Goal: Transaction & Acquisition: Book appointment/travel/reservation

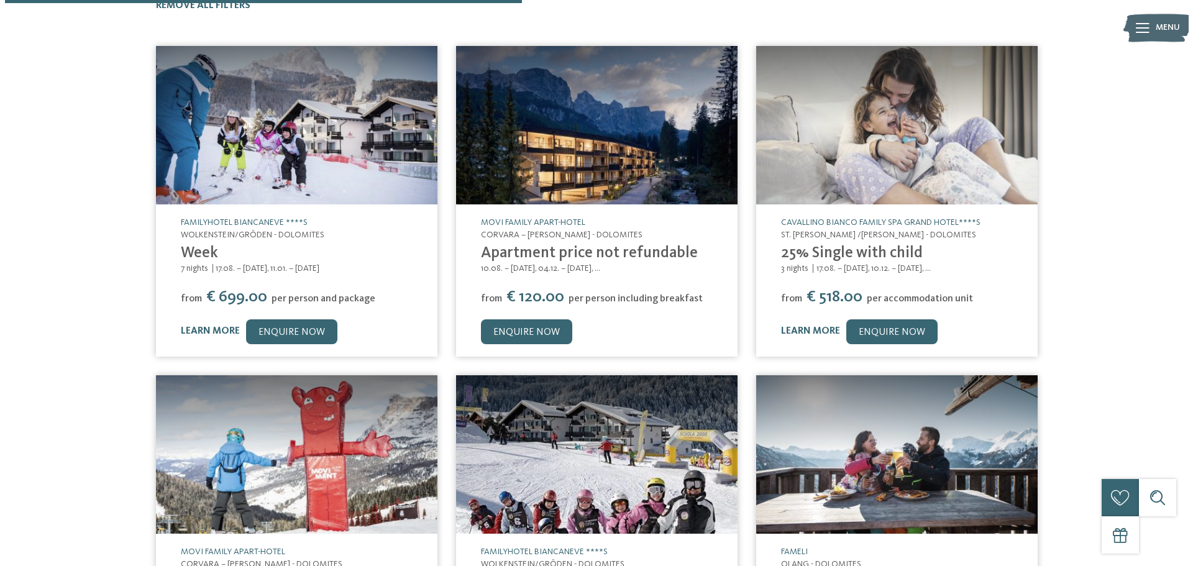
scroll to position [579, 0]
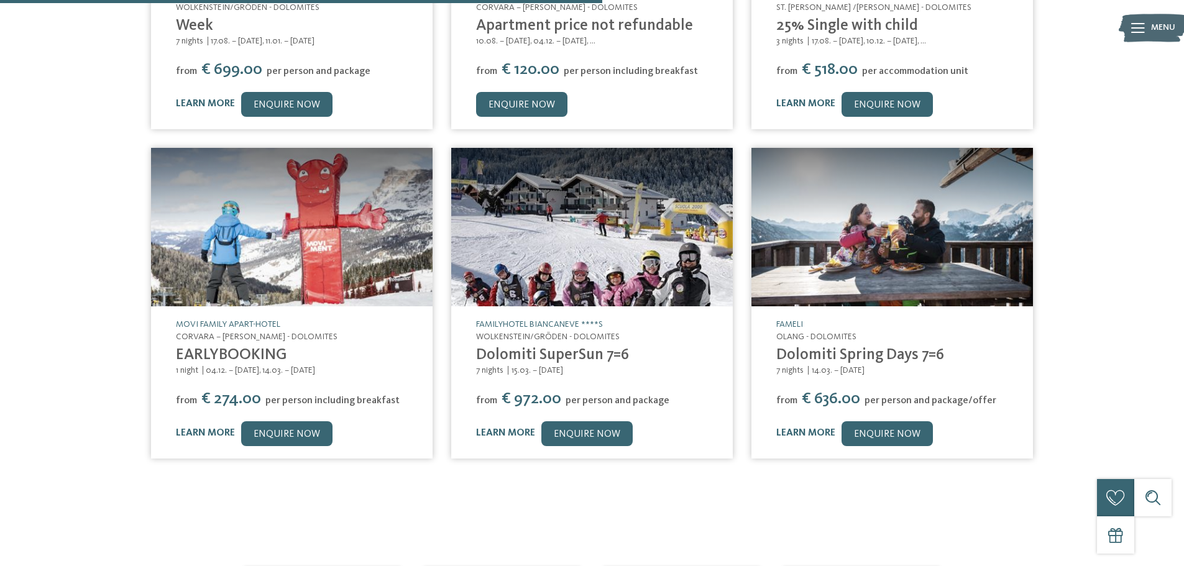
click at [856, 236] on img at bounding box center [891, 227] width 281 height 158
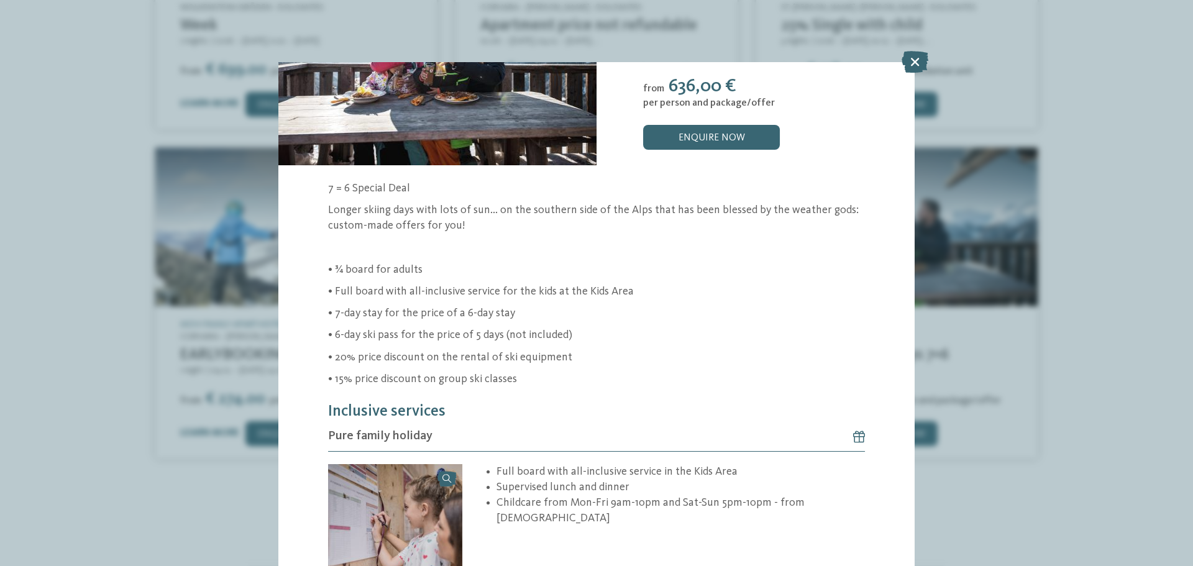
scroll to position [395, 0]
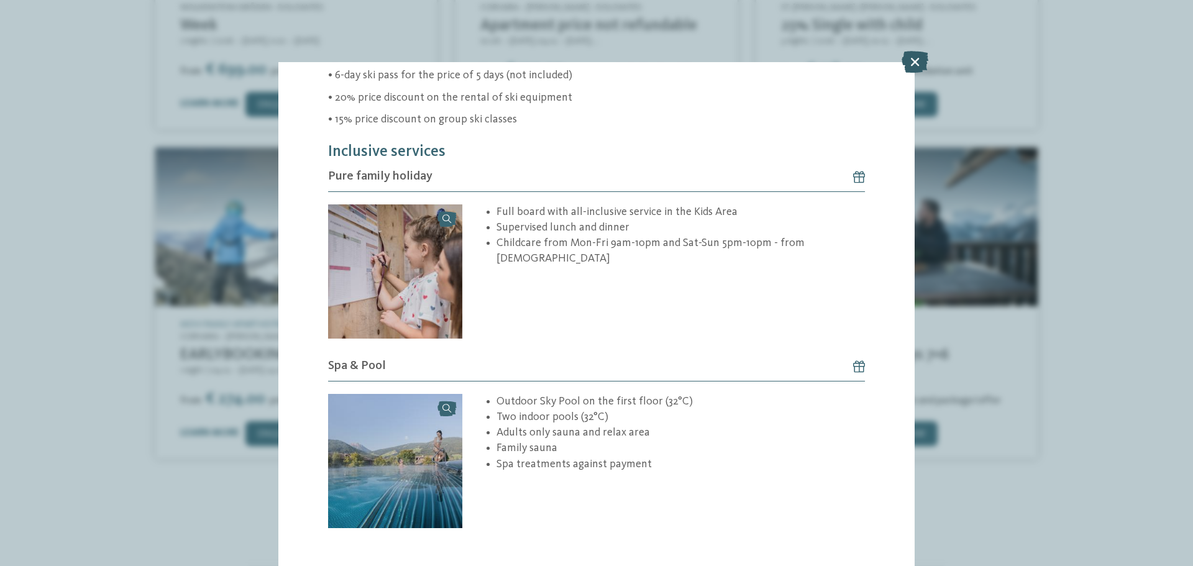
click at [912, 65] on icon at bounding box center [915, 62] width 27 height 22
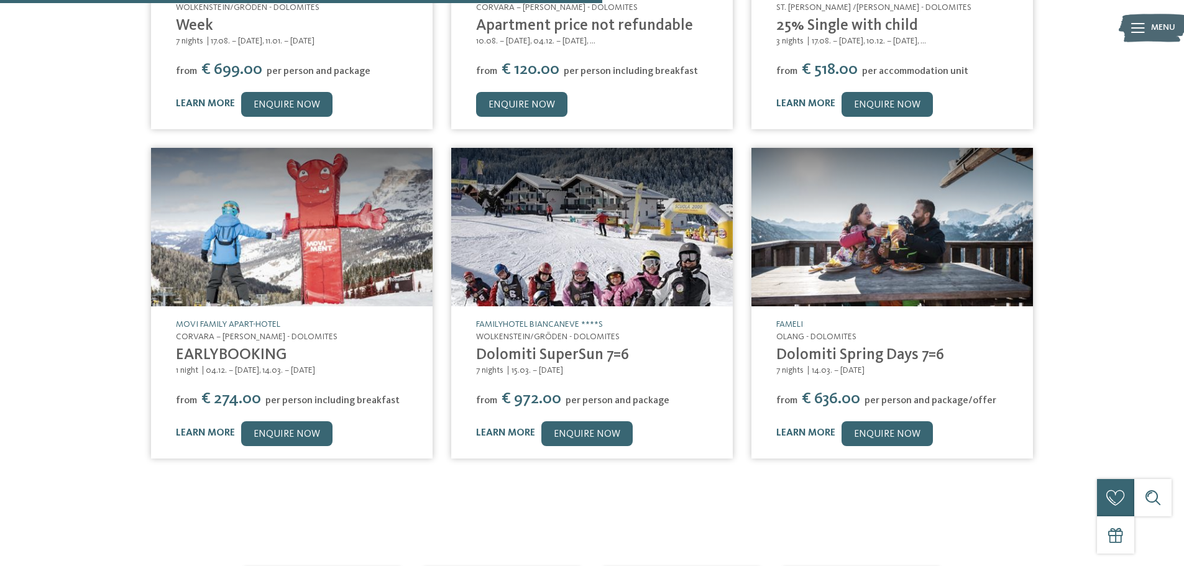
click at [585, 227] on img at bounding box center [591, 227] width 281 height 158
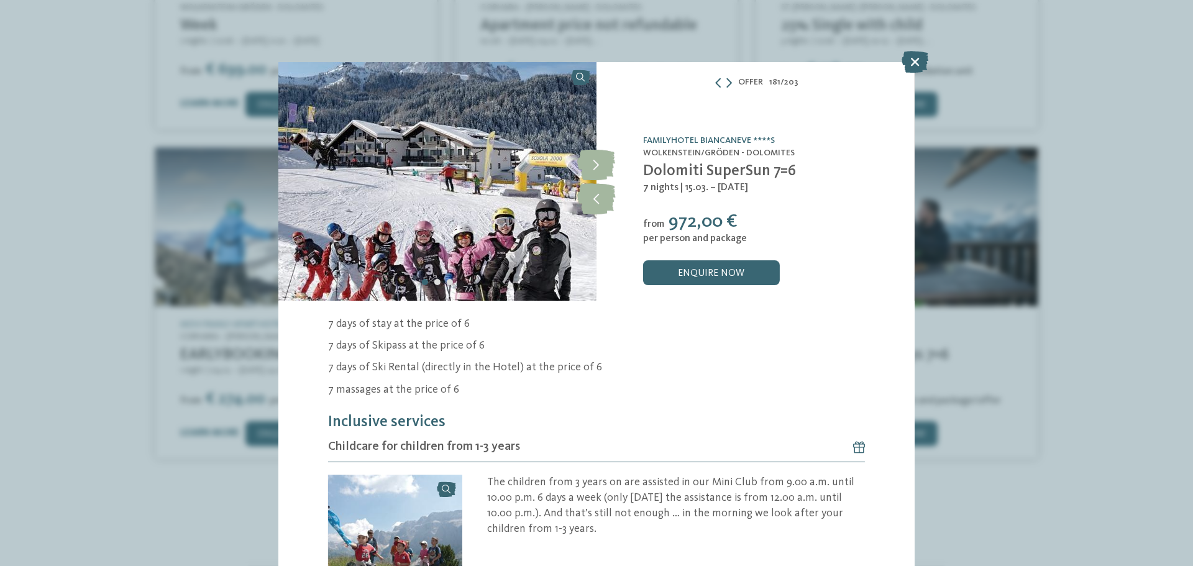
drag, startPoint x: 638, startPoint y: 133, endPoint x: 785, endPoint y: 134, distance: 147.3
click at [785, 134] on div "Familyhotel Biancaneve ****S Wolkenstein/[PERSON_NAME] - Dolomites Dolomiti Sup…" at bounding box center [756, 181] width 318 height 239
copy link "Familyhotel Biancaneve ****S"
drag, startPoint x: 670, startPoint y: 221, endPoint x: 762, endPoint y: 227, distance: 92.8
click at [762, 227] on div "from 972,00 €" at bounding box center [771, 222] width 256 height 22
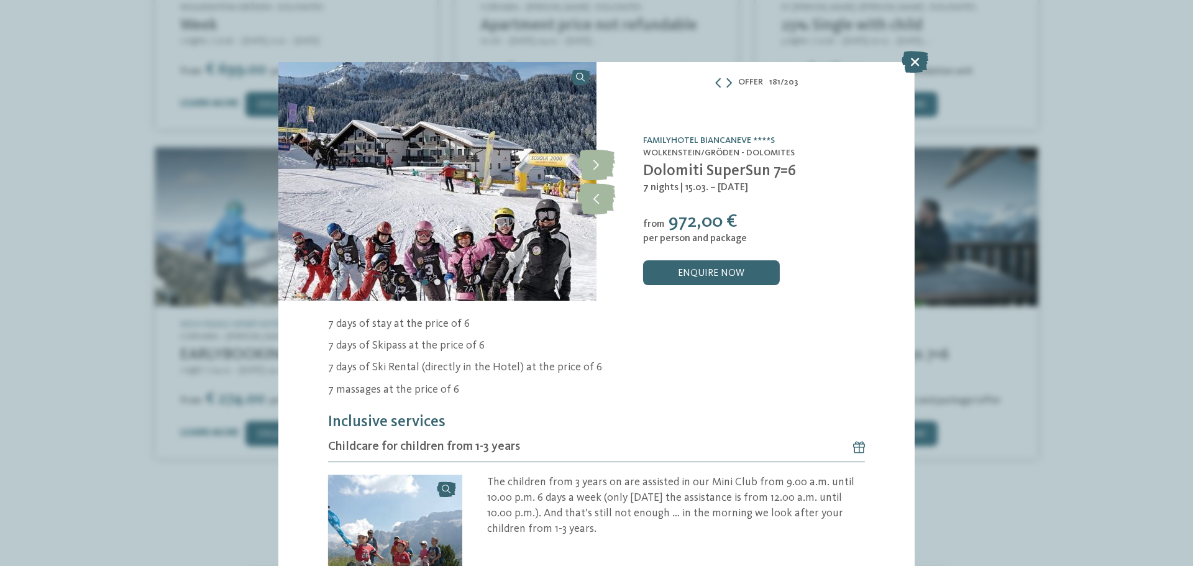
click at [747, 183] on span "| 15.03. – [DATE]" at bounding box center [714, 188] width 68 height 10
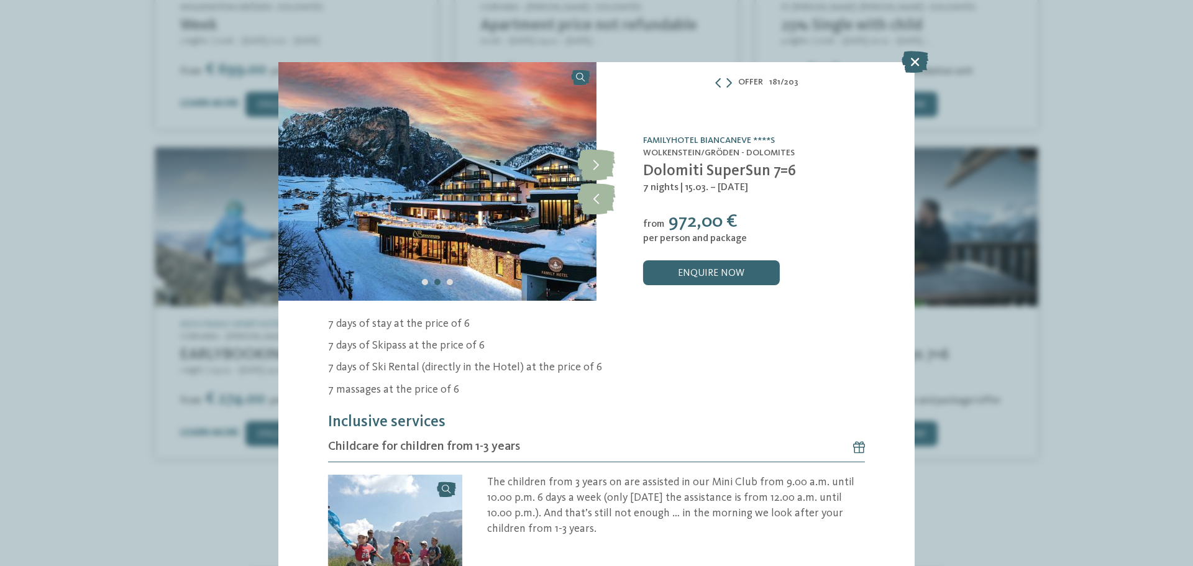
drag, startPoint x: 679, startPoint y: 186, endPoint x: 804, endPoint y: 189, distance: 125.6
click at [804, 189] on div "7 nights | 15.03. – [DATE]" at bounding box center [771, 188] width 256 height 14
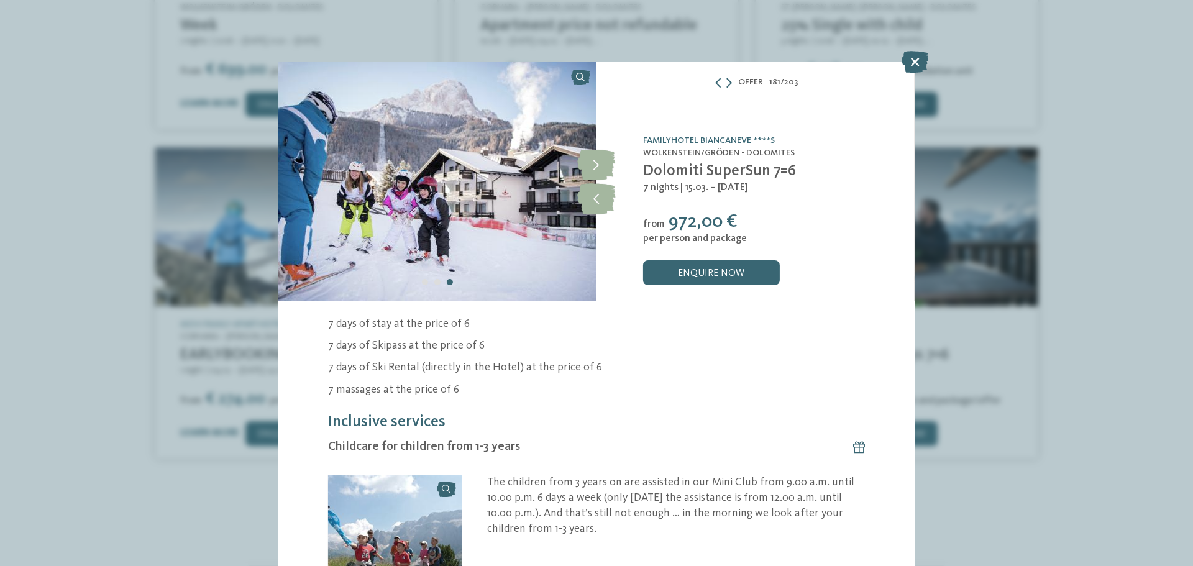
drag, startPoint x: 917, startPoint y: 63, endPoint x: 909, endPoint y: 76, distance: 14.8
click at [917, 63] on icon at bounding box center [915, 62] width 27 height 22
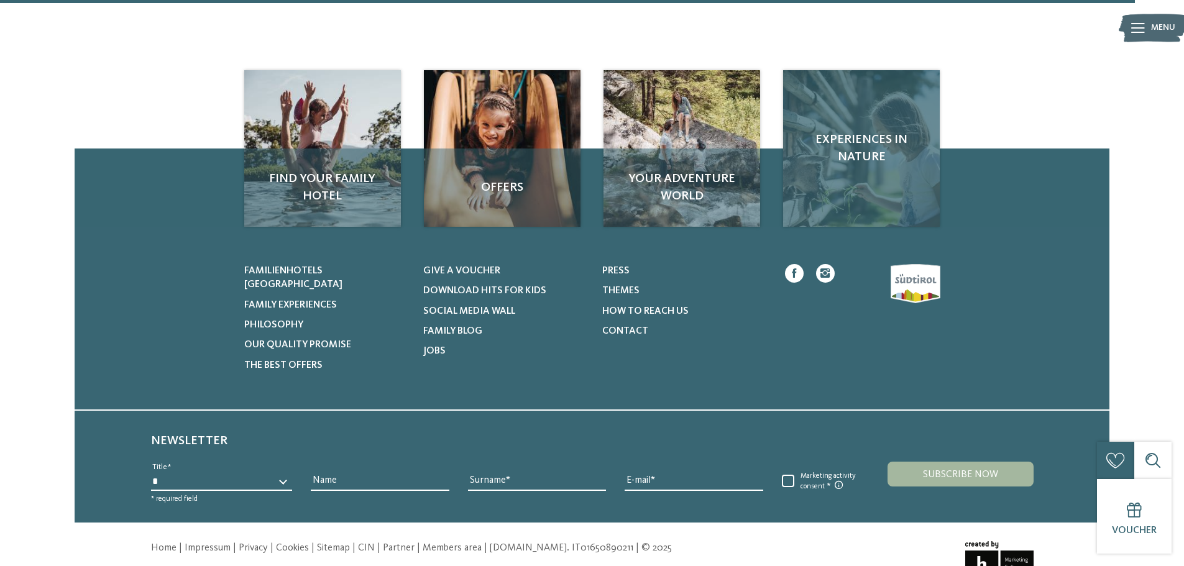
scroll to position [1138, 0]
